Goal: Transaction & Acquisition: Purchase product/service

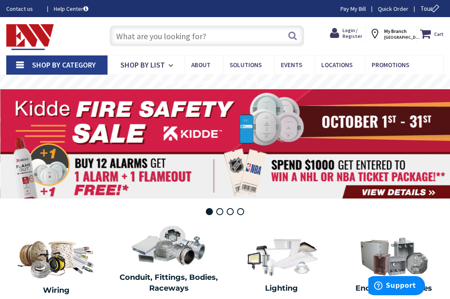
click at [222, 37] on input "text" at bounding box center [207, 35] width 195 height 21
click at [156, 38] on input "text" at bounding box center [207, 35] width 195 height 21
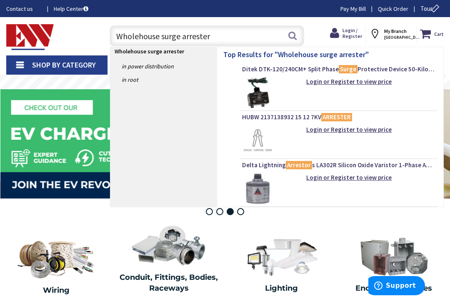
type input "Wholehouse surge arrester"
click at [295, 35] on button "Search" at bounding box center [292, 35] width 11 height 19
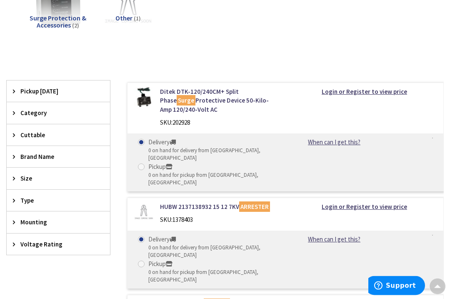
scroll to position [153, 0]
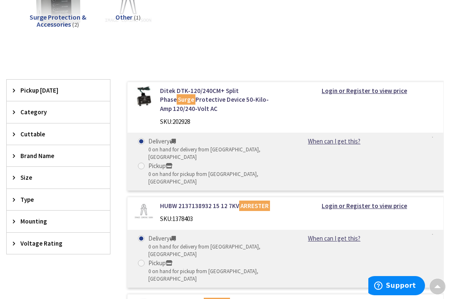
click at [222, 98] on link "Ditek DTK-120/240CM+ Split Phase Surge Protective Device 50-Kilo-Amp 120/240-Vo…" at bounding box center [219, 99] width 119 height 27
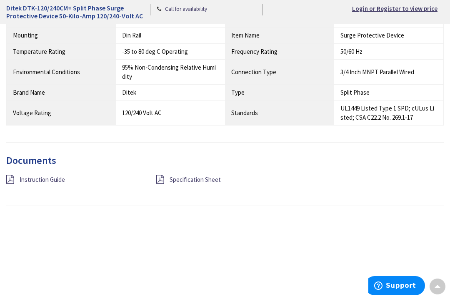
scroll to position [573, 0]
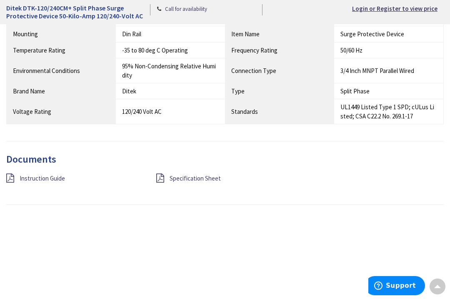
click at [35, 177] on link "Instruction Guide" at bounding box center [42, 178] width 45 height 9
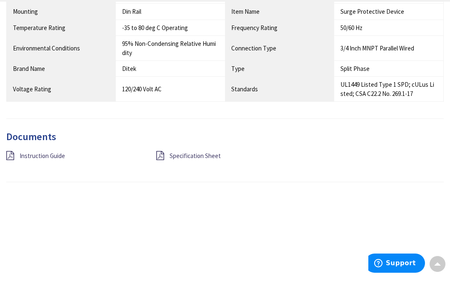
scroll to position [596, 0]
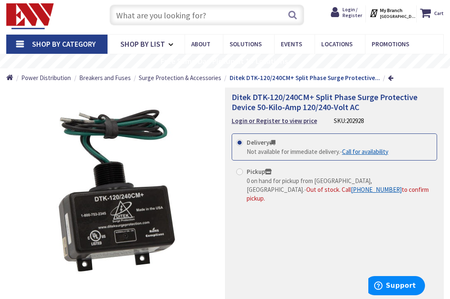
click at [362, 13] on span "Login / Register" at bounding box center [353, 12] width 20 height 12
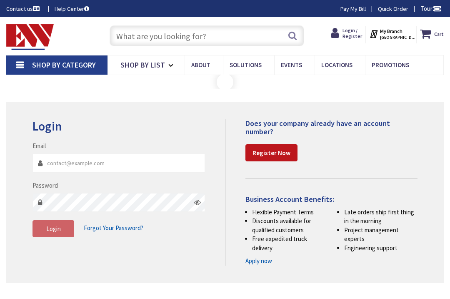
click at [105, 168] on input "Email" at bounding box center [119, 163] width 173 height 19
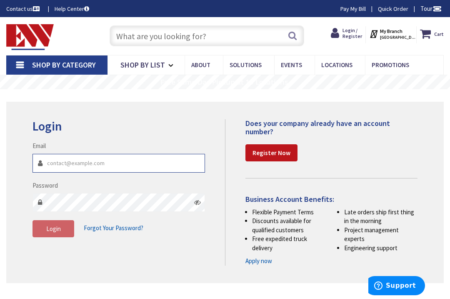
type input "[EMAIL_ADDRESS][DOMAIN_NAME]"
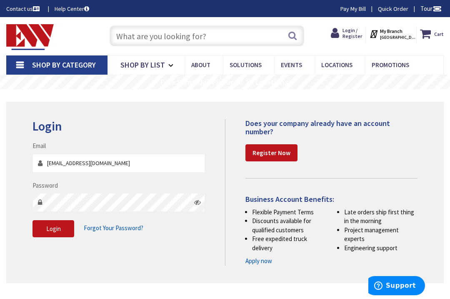
click at [53, 228] on button "Login" at bounding box center [54, 229] width 42 height 18
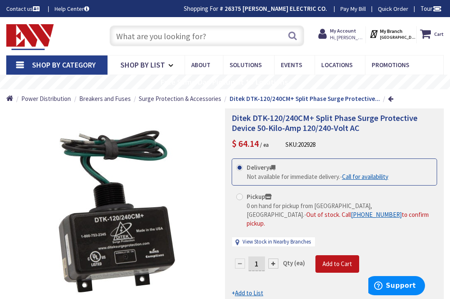
click at [355, 35] on span "Hi, William" at bounding box center [347, 37] width 35 height 7
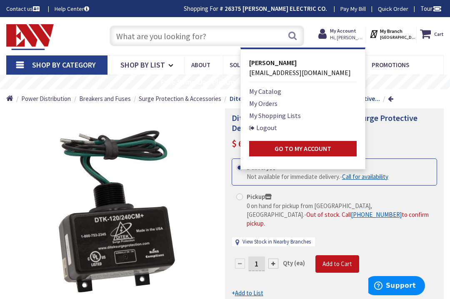
click at [277, 128] on link "Logout" at bounding box center [263, 128] width 28 height 10
